Goal: Check status

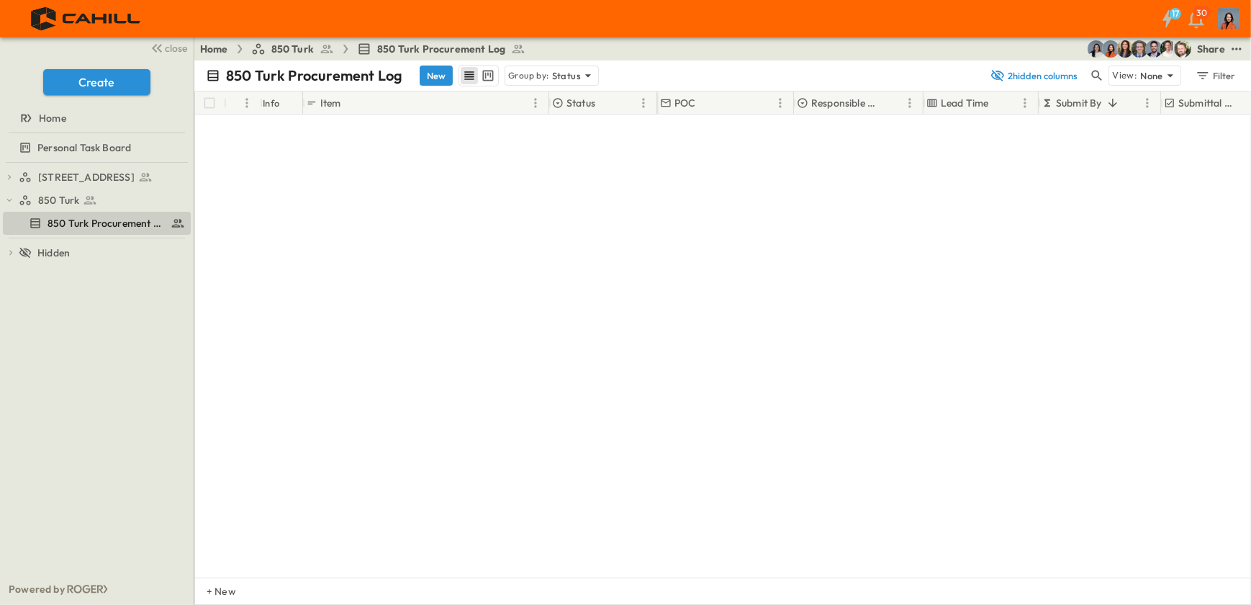
scroll to position [2814, 0]
